Goal: Obtain resource: Download file/media

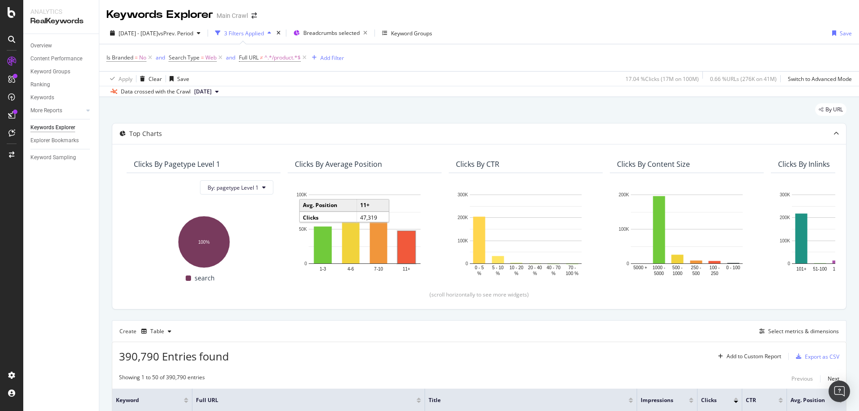
scroll to position [96, 0]
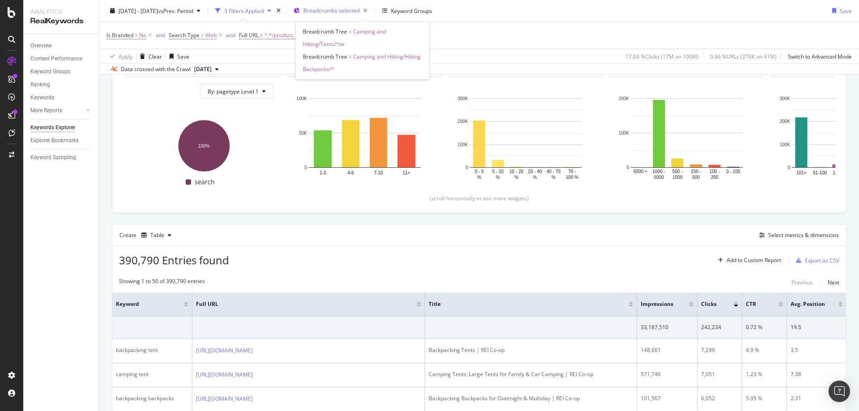
click at [360, 12] on span "Breadcrumbs selected" at bounding box center [331, 11] width 56 height 8
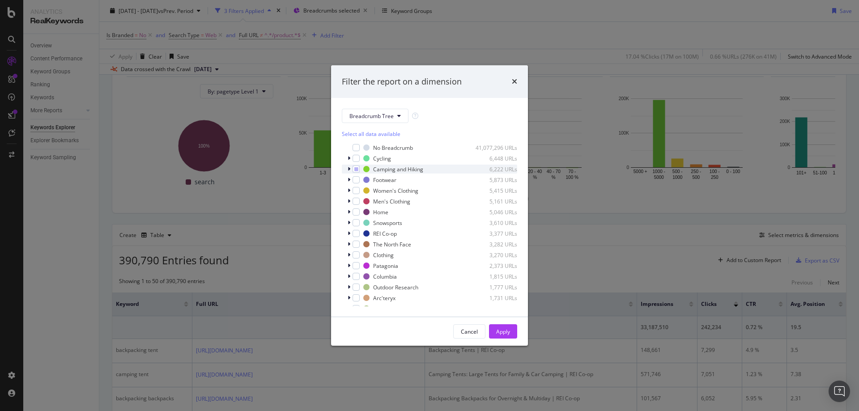
click at [348, 172] on div "modal" at bounding box center [349, 169] width 5 height 9
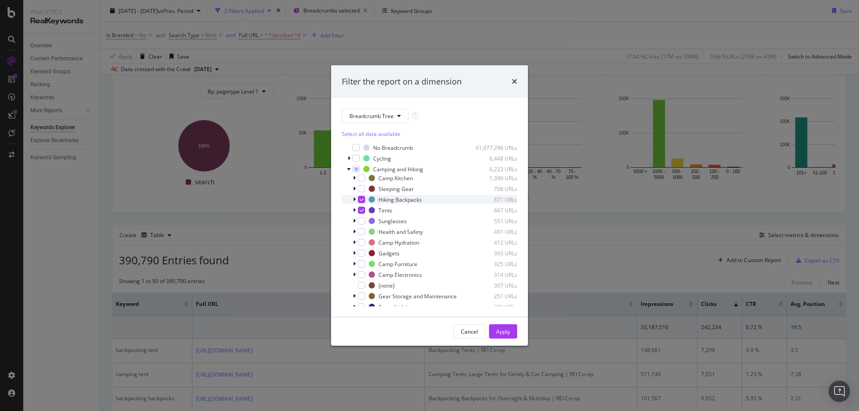
click at [358, 203] on div "modal" at bounding box center [361, 199] width 7 height 7
click at [363, 214] on div "modal" at bounding box center [361, 210] width 7 height 7
click at [361, 225] on div "Sunglasses 551 URLs" at bounding box center [429, 220] width 175 height 9
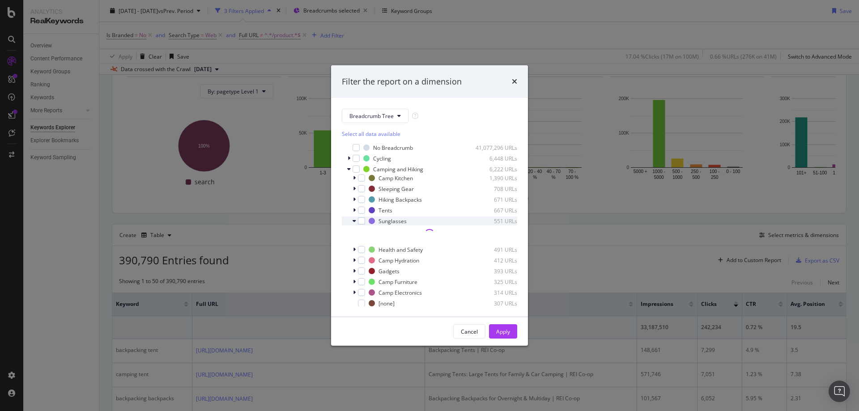
click at [353, 220] on icon "modal" at bounding box center [354, 220] width 4 height 5
click at [359, 220] on div "modal" at bounding box center [361, 220] width 7 height 7
click at [361, 233] on div "modal" at bounding box center [361, 231] width 7 height 7
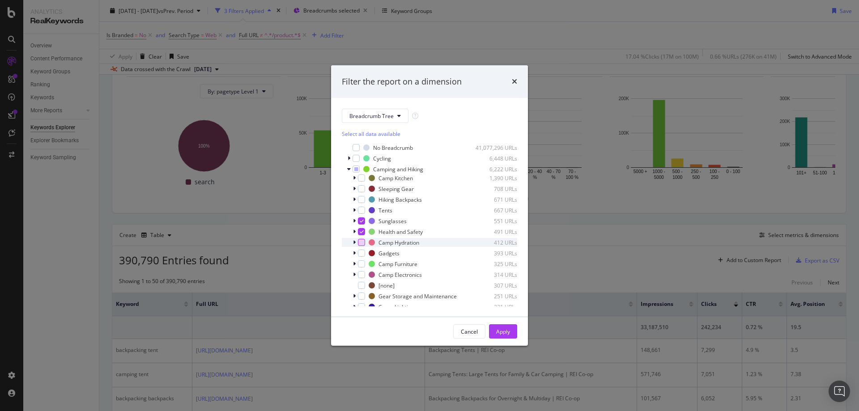
click at [361, 244] on div "modal" at bounding box center [361, 242] width 7 height 7
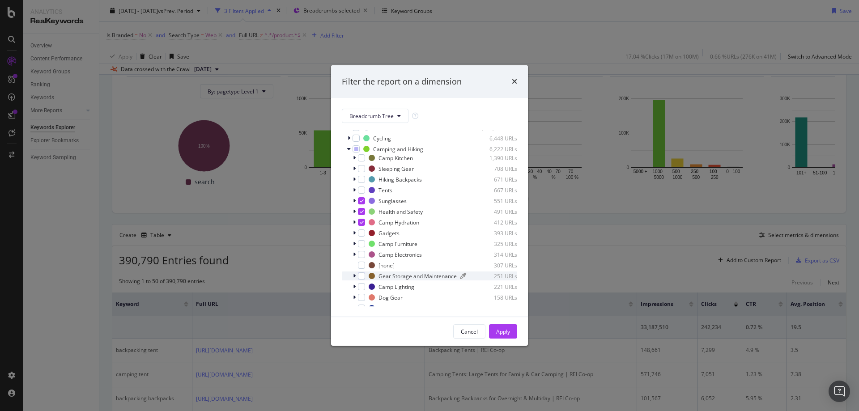
scroll to position [0, 0]
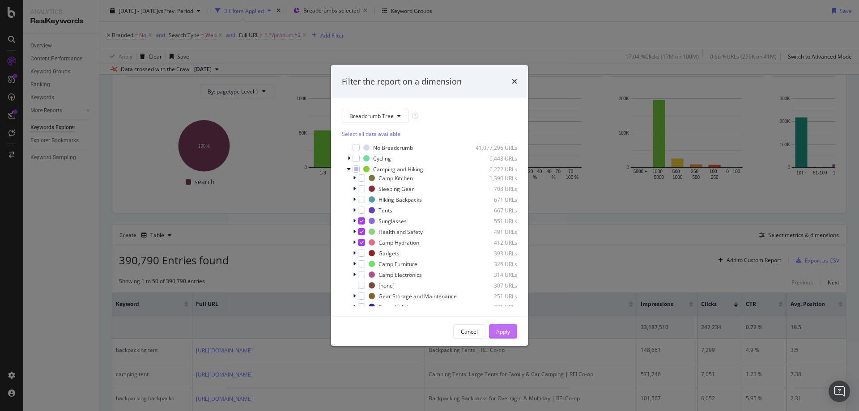
click at [492, 328] on button "Apply" at bounding box center [503, 331] width 28 height 14
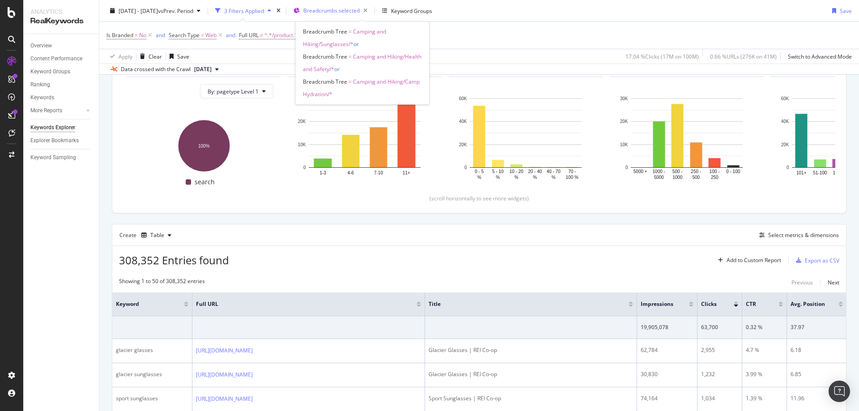
click at [358, 13] on span "Breadcrumbs selected" at bounding box center [331, 11] width 56 height 8
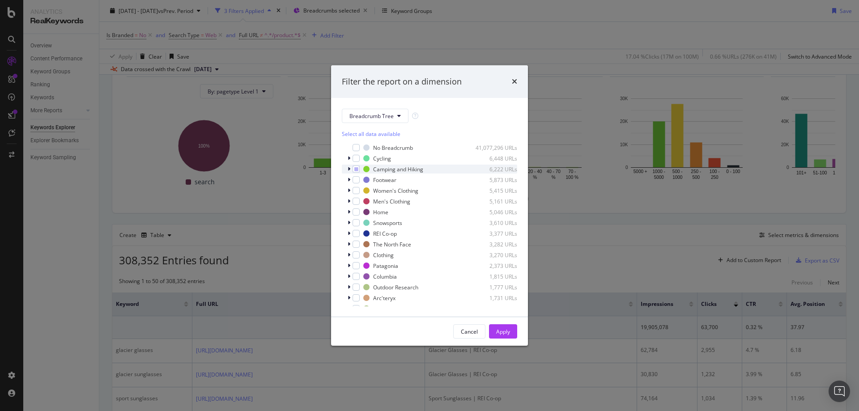
click at [349, 169] on icon "modal" at bounding box center [348, 168] width 3 height 5
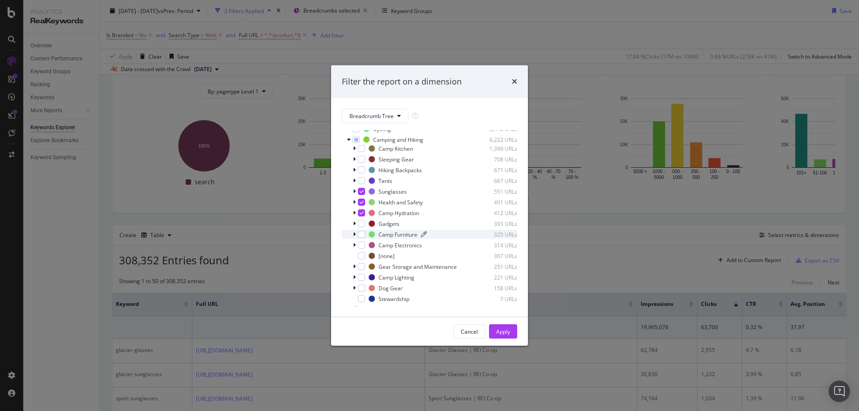
scroll to position [45, 0]
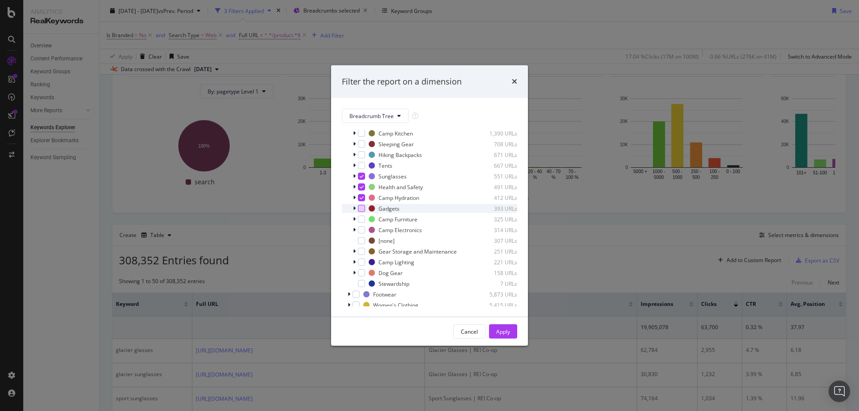
click at [360, 209] on div "modal" at bounding box center [361, 208] width 7 height 7
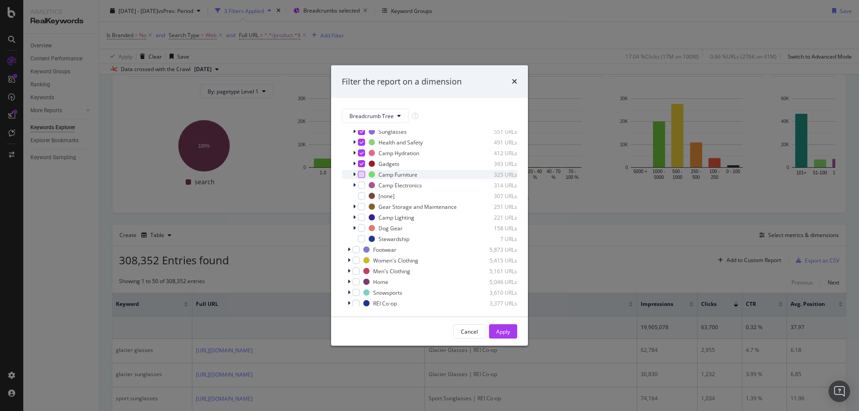
click at [360, 175] on div "modal" at bounding box center [361, 174] width 7 height 7
click at [361, 186] on div "modal" at bounding box center [361, 185] width 7 height 7
click at [504, 330] on div "Apply" at bounding box center [503, 332] width 14 height 8
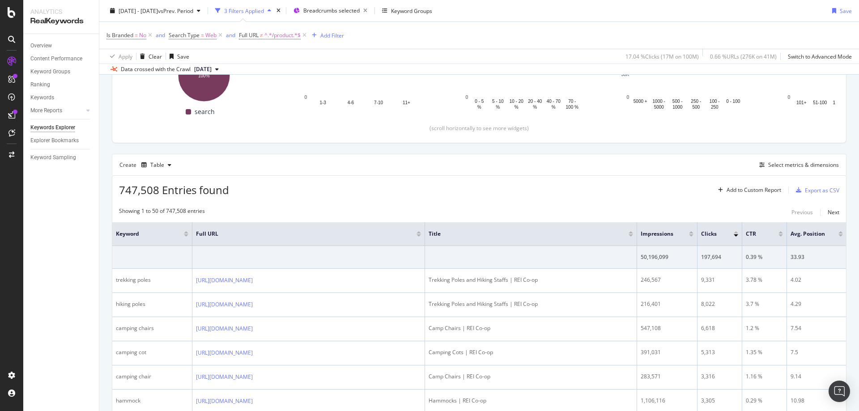
scroll to position [96, 0]
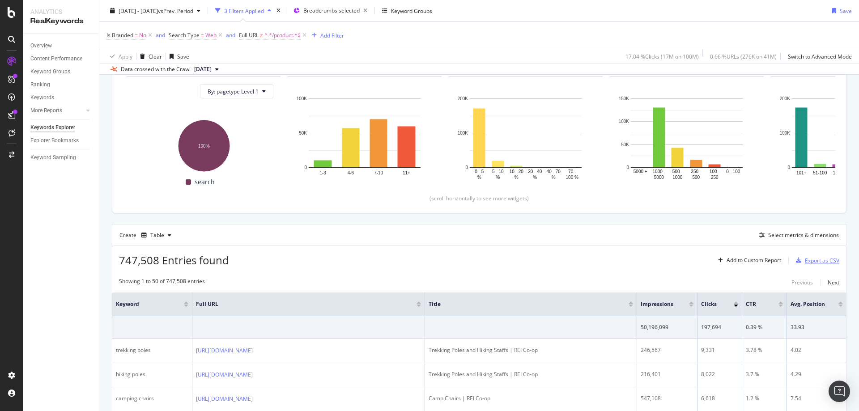
click at [818, 262] on div "Export as CSV" at bounding box center [821, 261] width 34 height 8
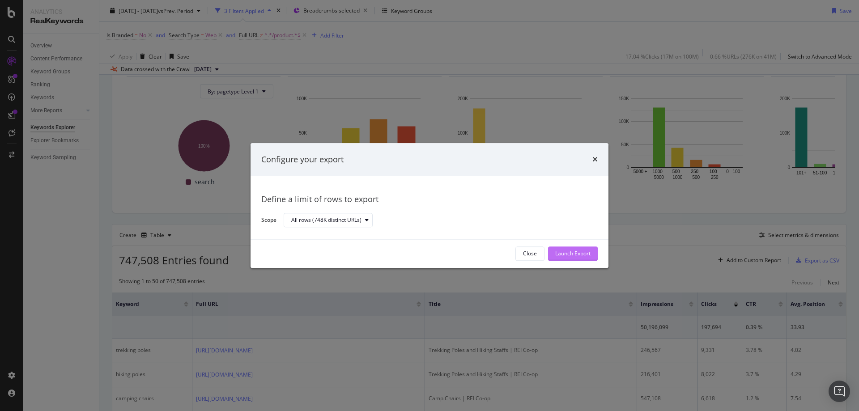
click at [589, 248] on div "Launch Export" at bounding box center [572, 253] width 35 height 13
